Goal: Transaction & Acquisition: Purchase product/service

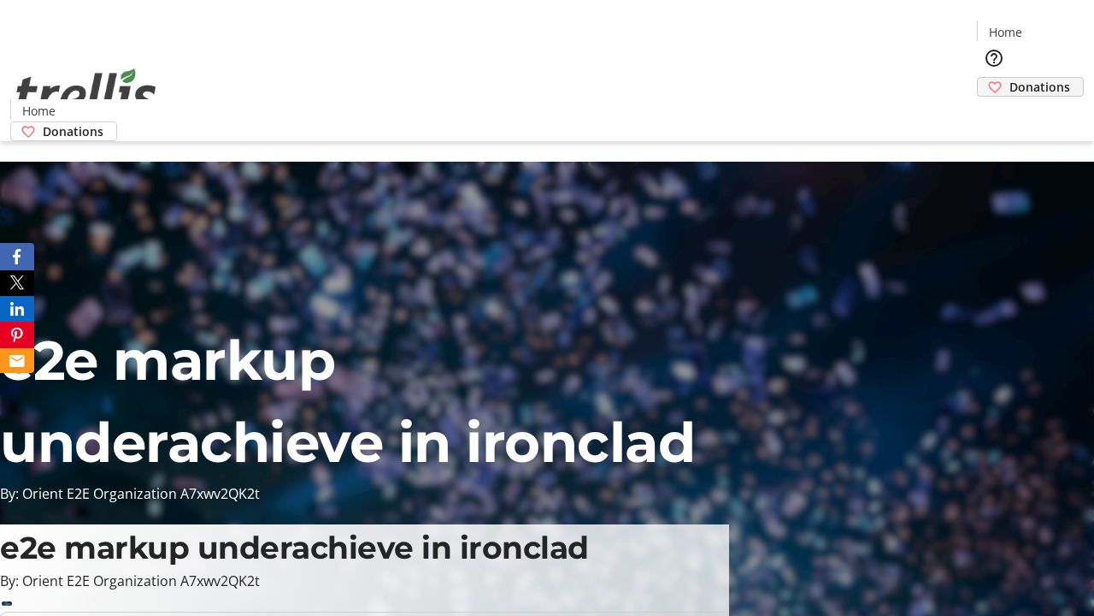
click at [1010, 78] on span "Donations" at bounding box center [1040, 87] width 61 height 18
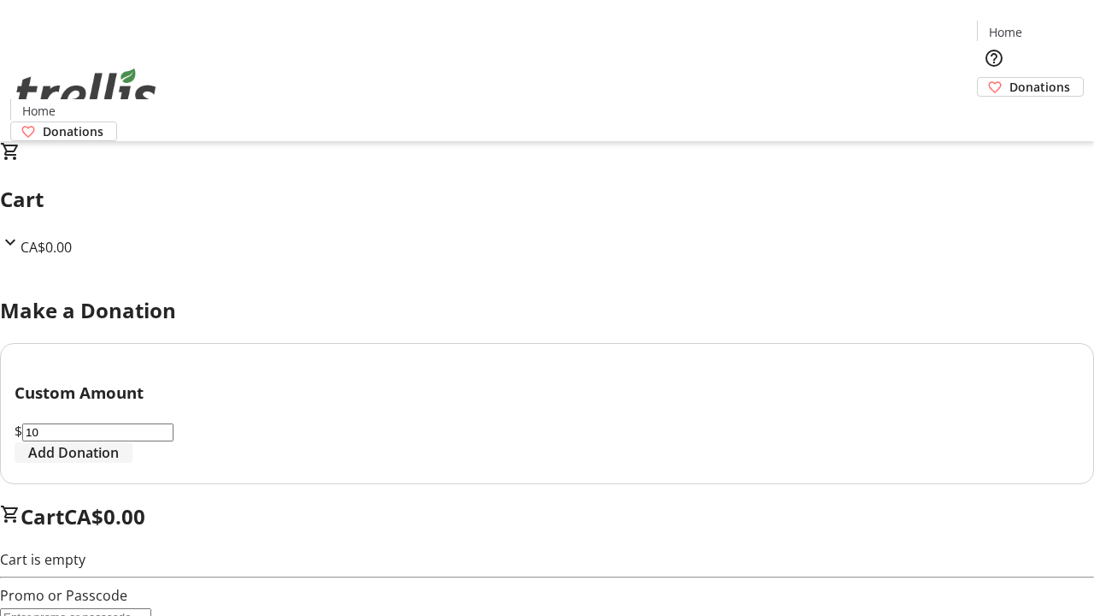
click at [119, 463] on span "Add Donation" at bounding box center [73, 452] width 91 height 21
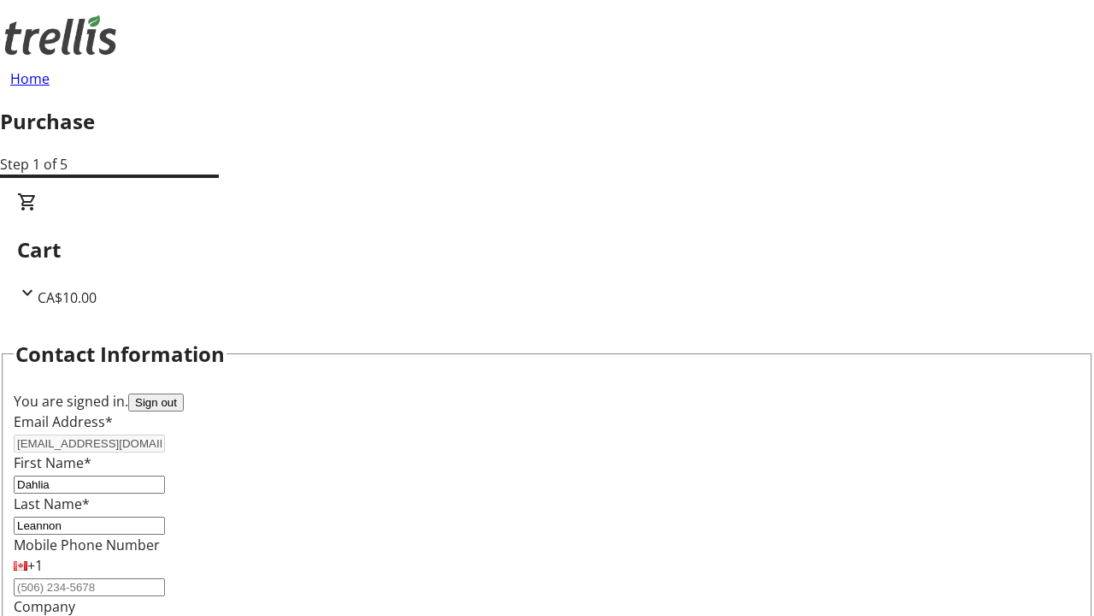
select select "BC"
select select "CA"
type input "V1Y 0C2"
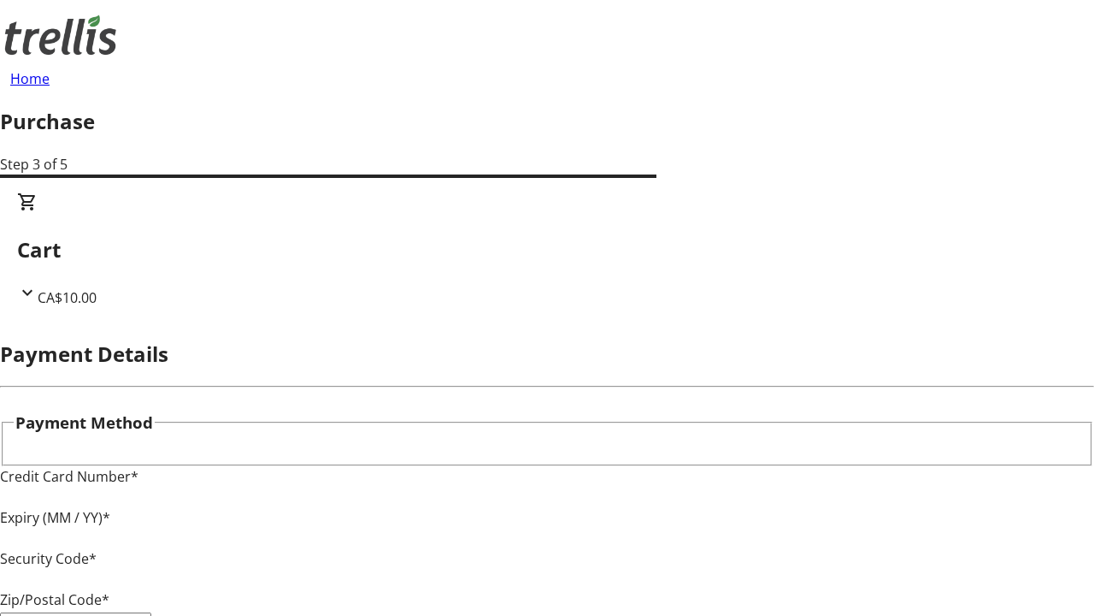
type input "V1Y 0C2"
